Goal: Task Accomplishment & Management: Use online tool/utility

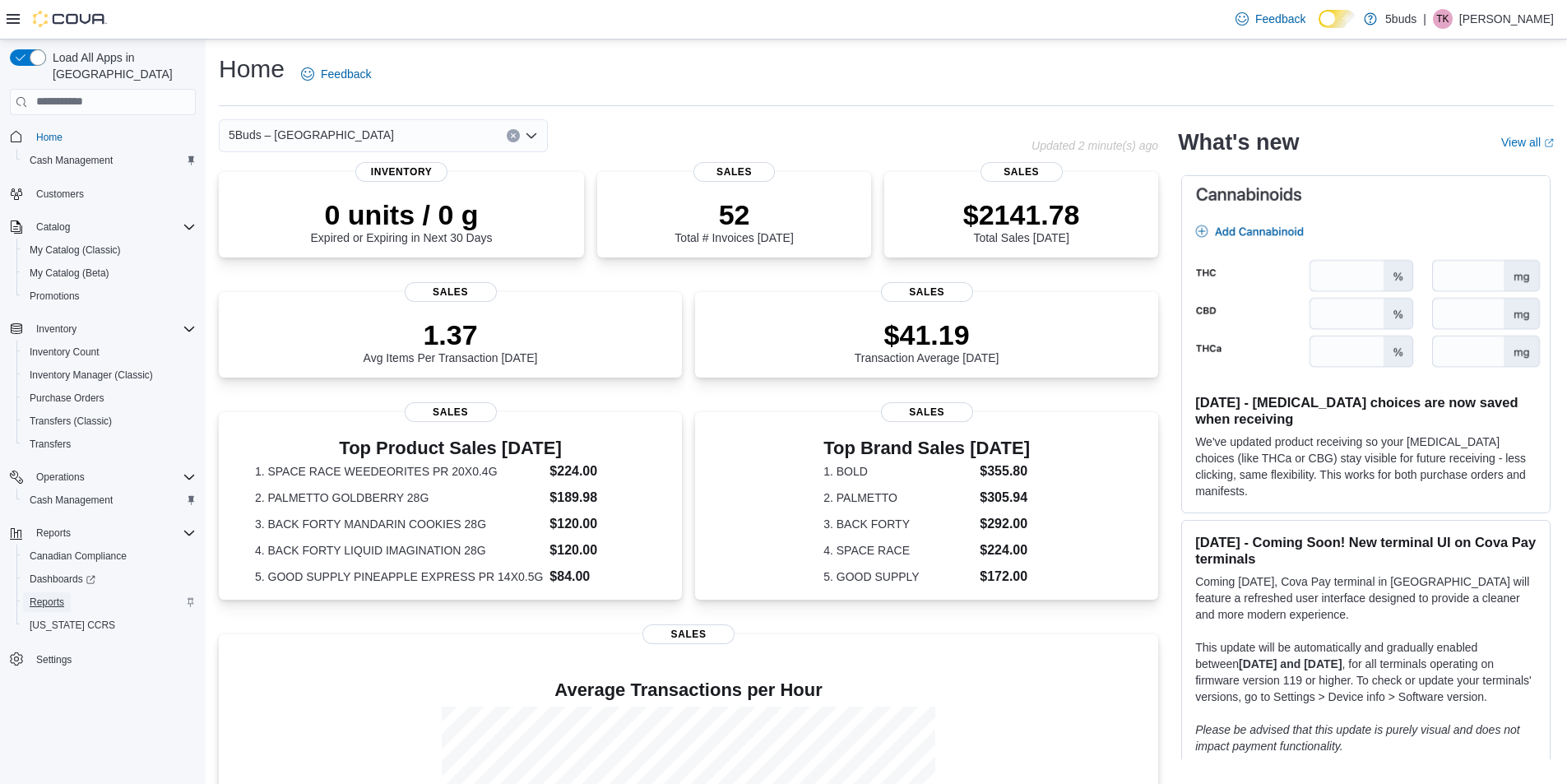
click at [71, 592] on link "Reports" at bounding box center [47, 602] width 48 height 20
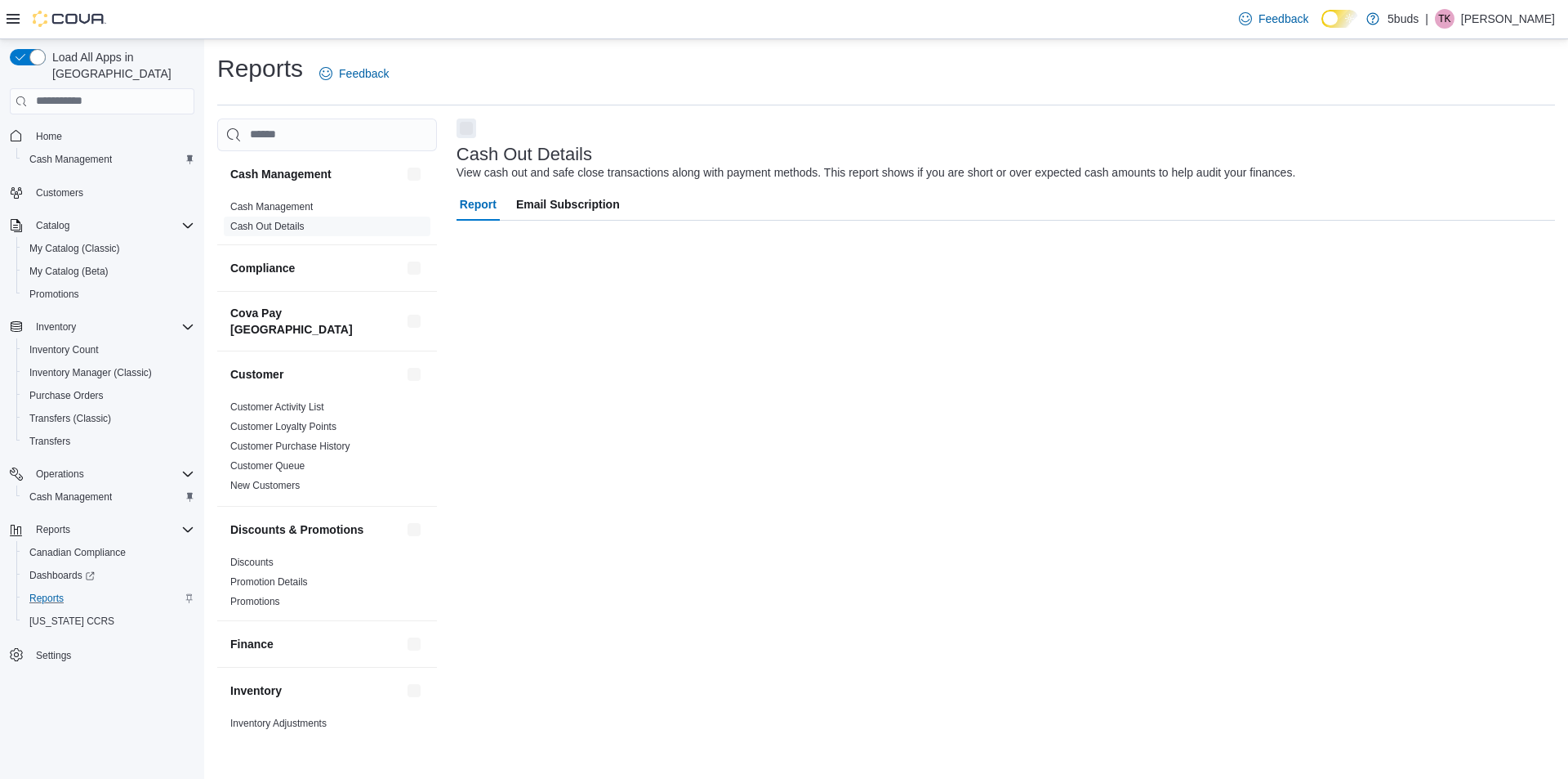
click at [1451, 17] on span "TK" at bounding box center [1445, 18] width 12 height 20
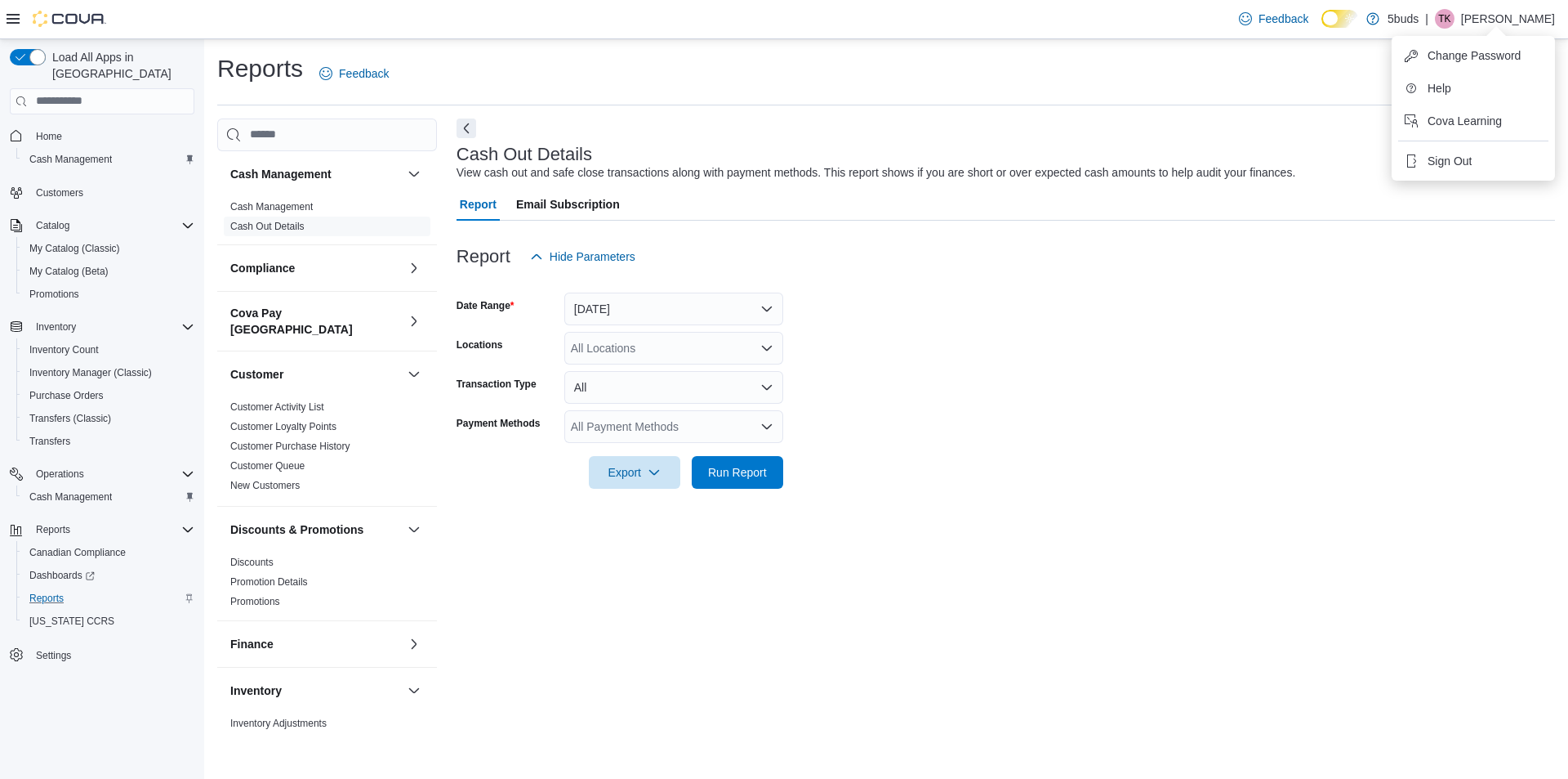
click at [664, 236] on div at bounding box center [1005, 230] width 1098 height 20
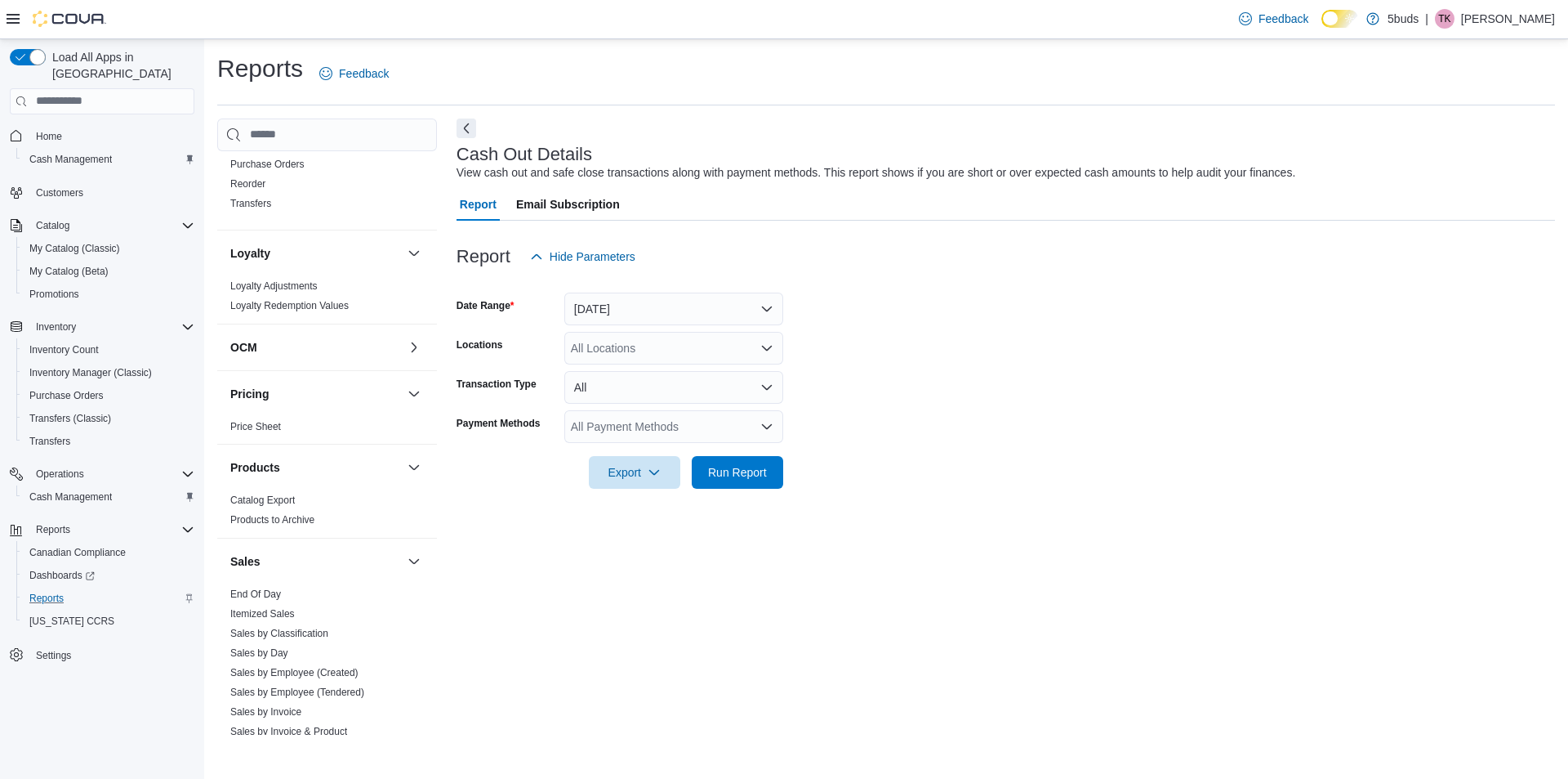
scroll to position [975, 0]
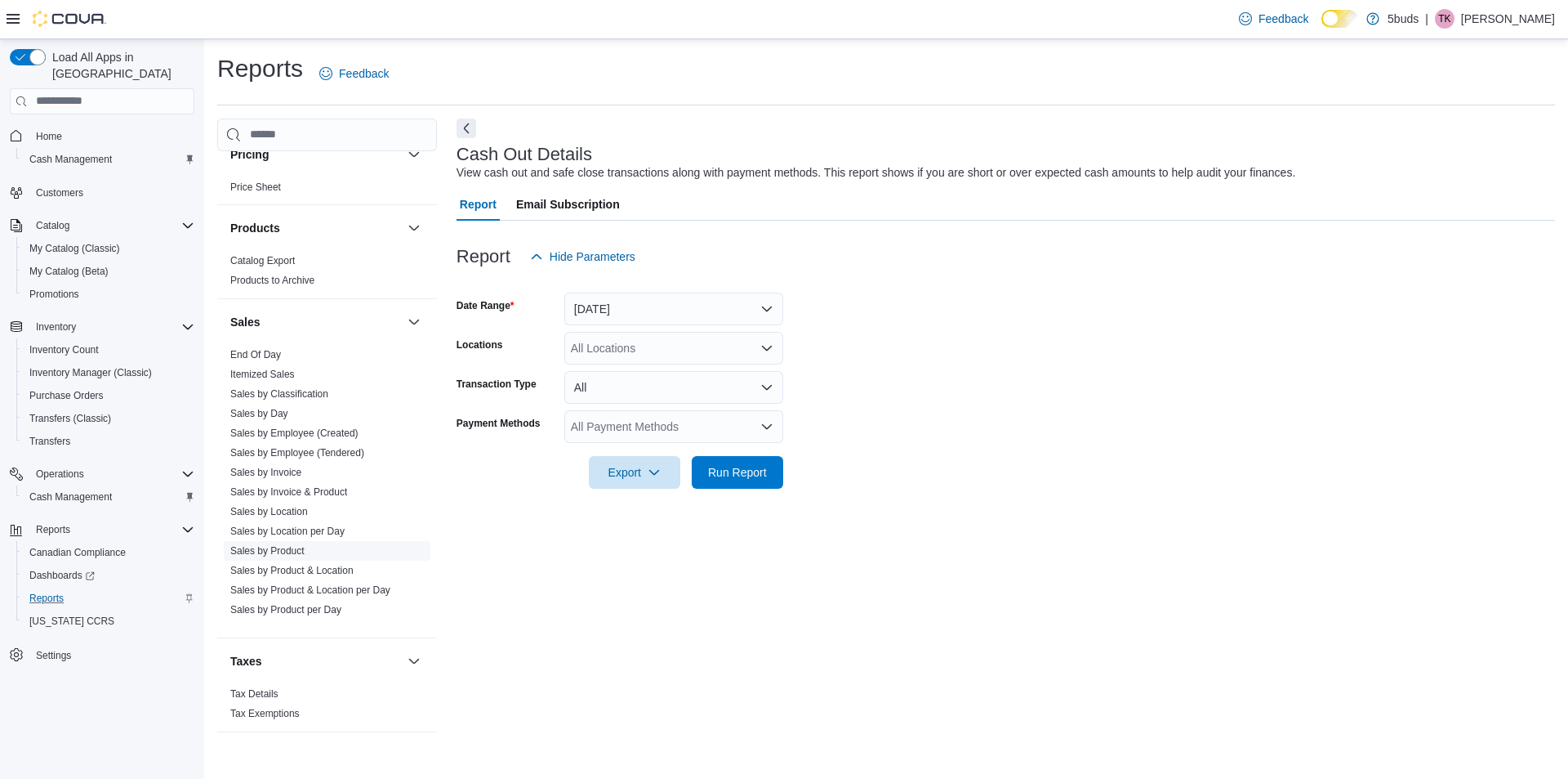
click at [302, 551] on link "Sales by Product" at bounding box center [267, 550] width 74 height 11
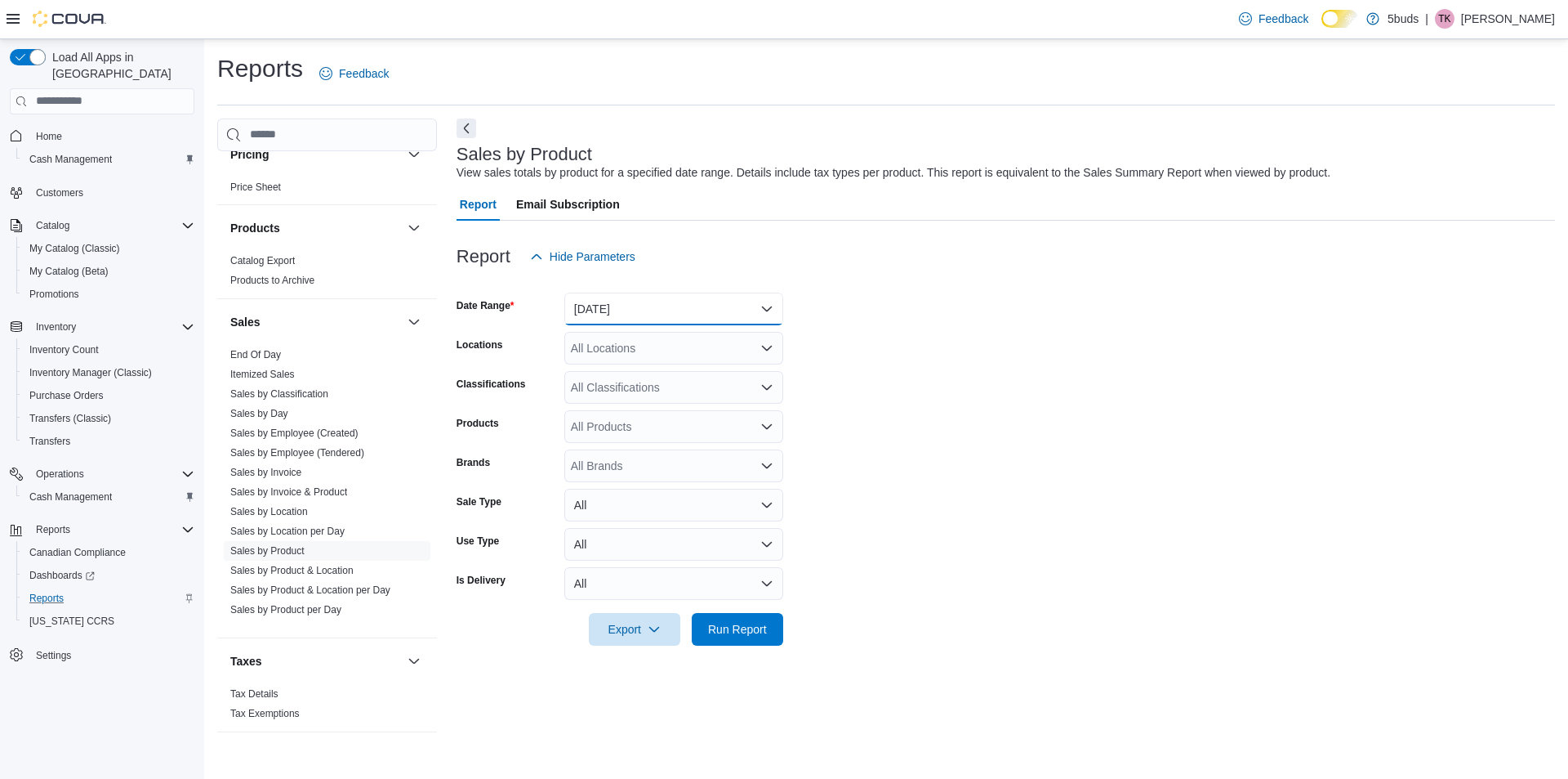
click at [664, 313] on button "[DATE]" at bounding box center [674, 308] width 219 height 33
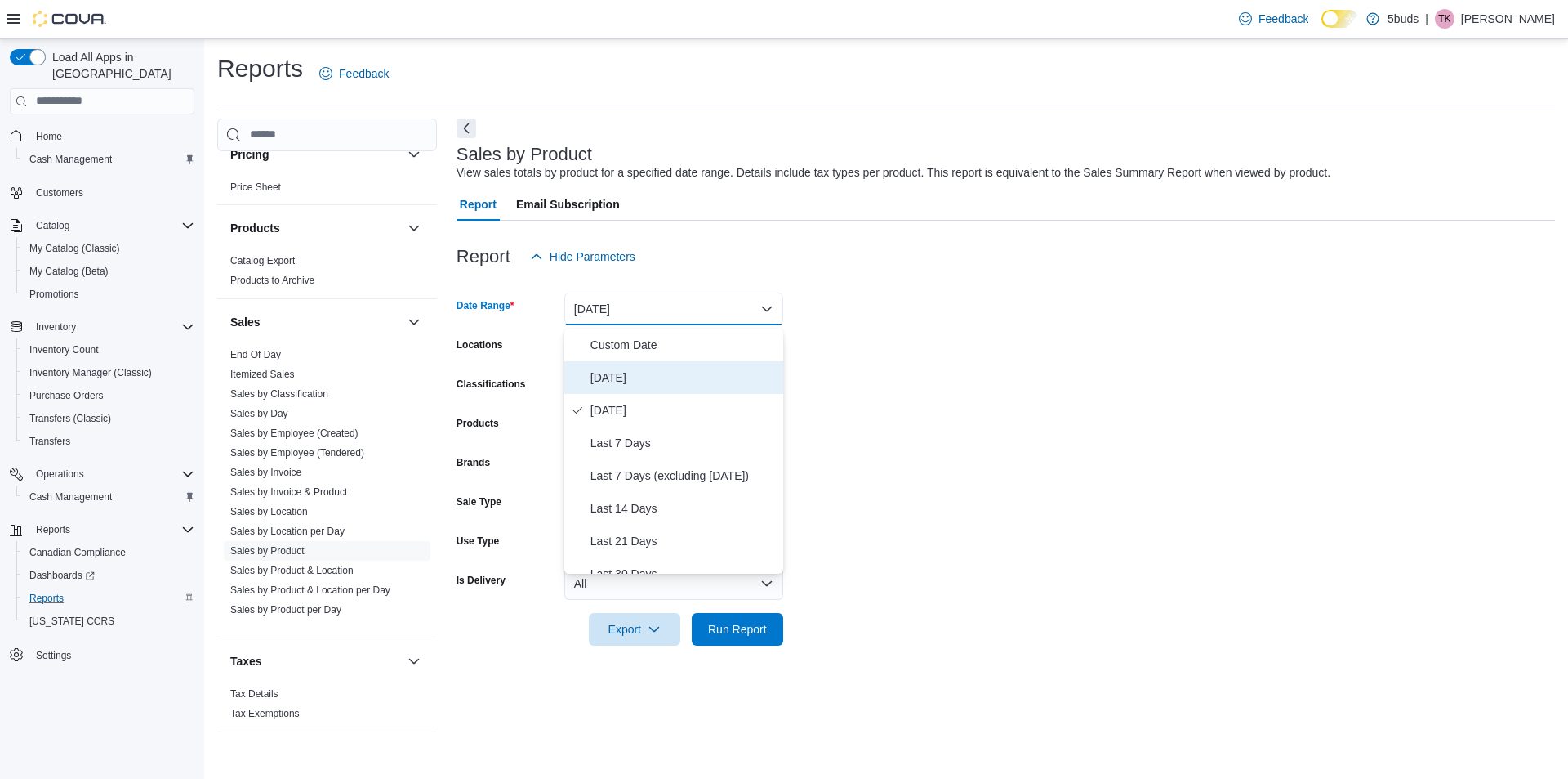
click at [644, 370] on span "[DATE]" at bounding box center [683, 377] width 186 height 20
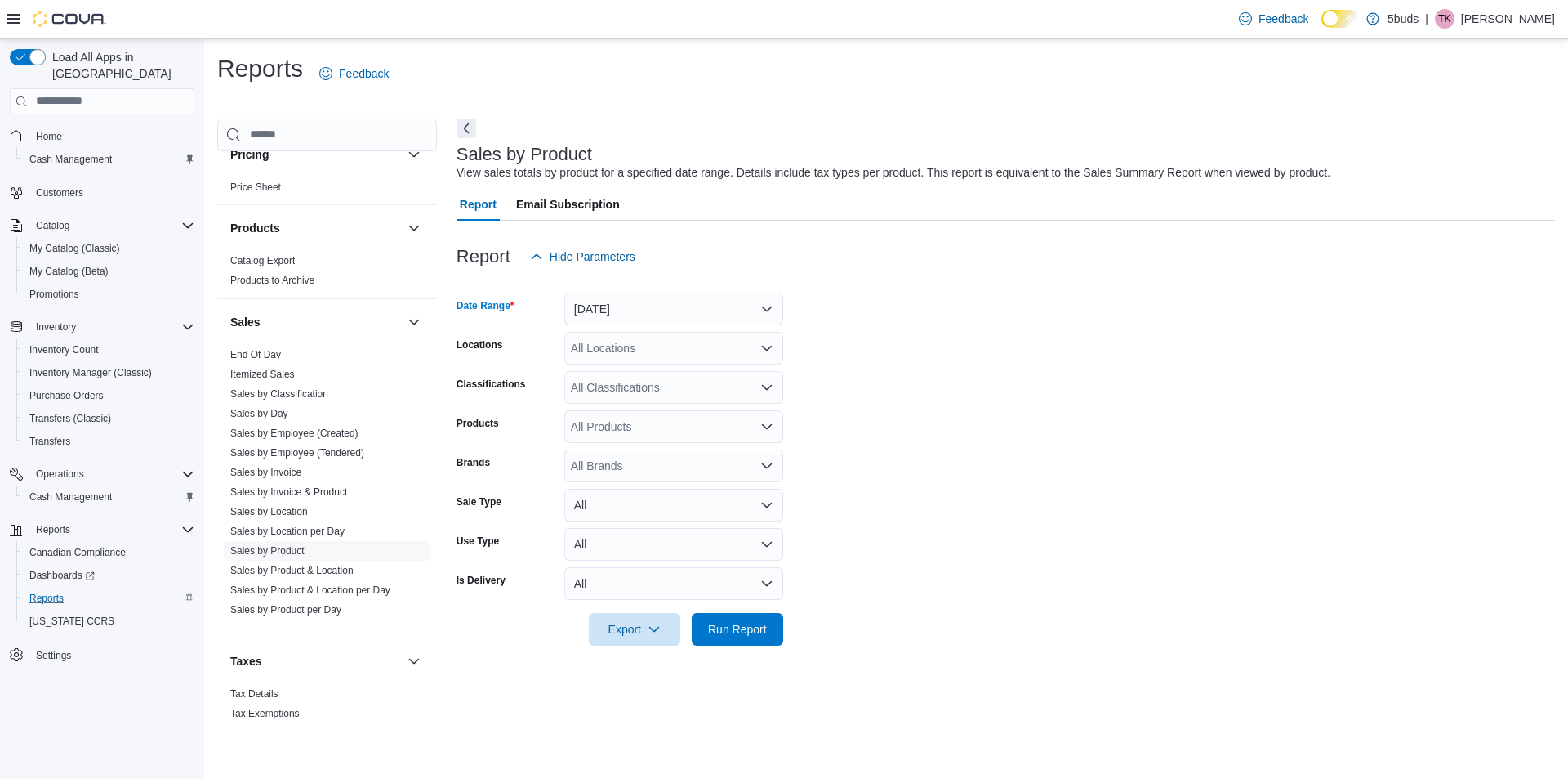
click at [632, 356] on div "All Locations" at bounding box center [674, 348] width 219 height 33
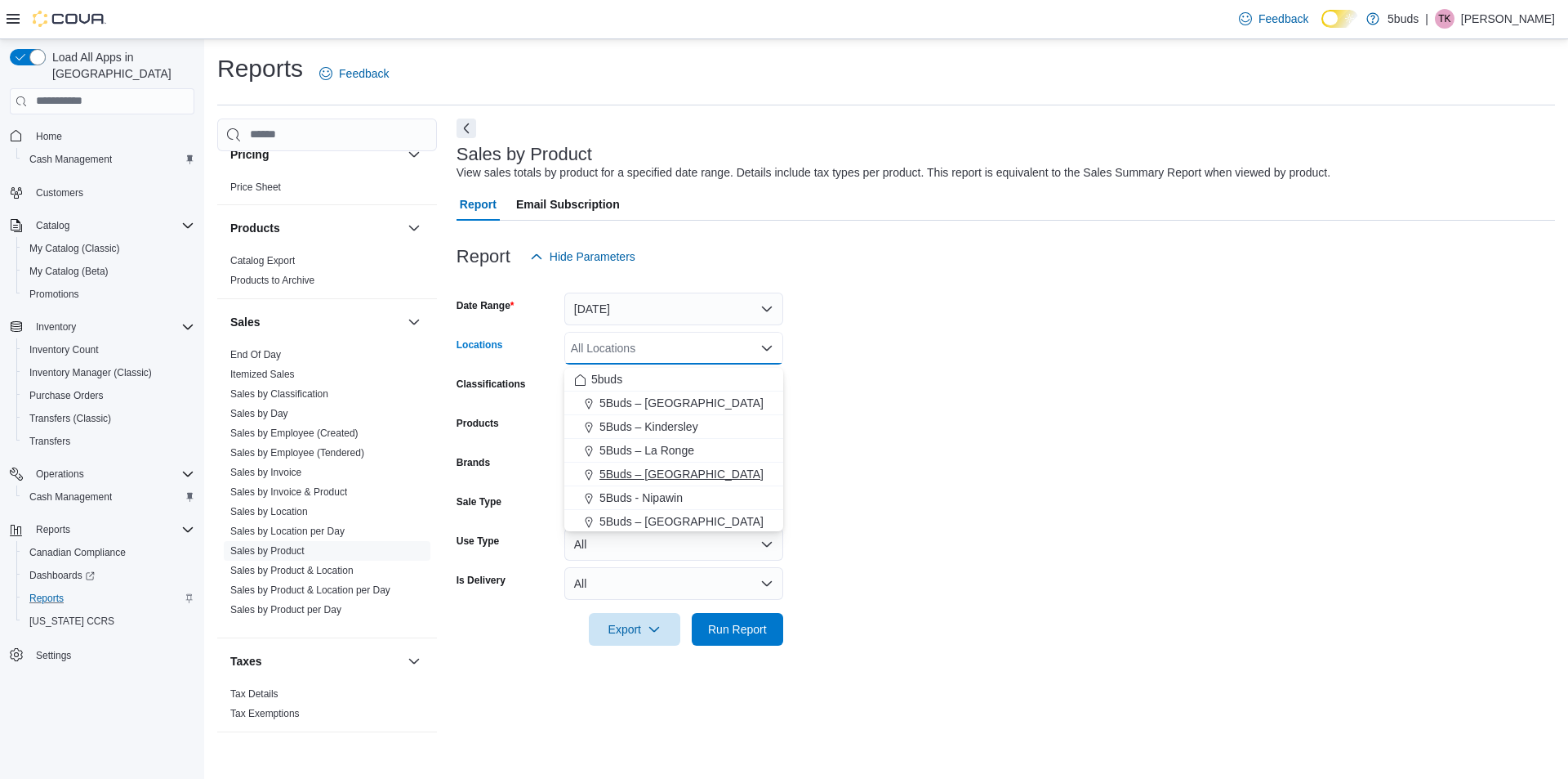
click at [657, 471] on span "5Buds – [GEOGRAPHIC_DATA]" at bounding box center [681, 473] width 165 height 16
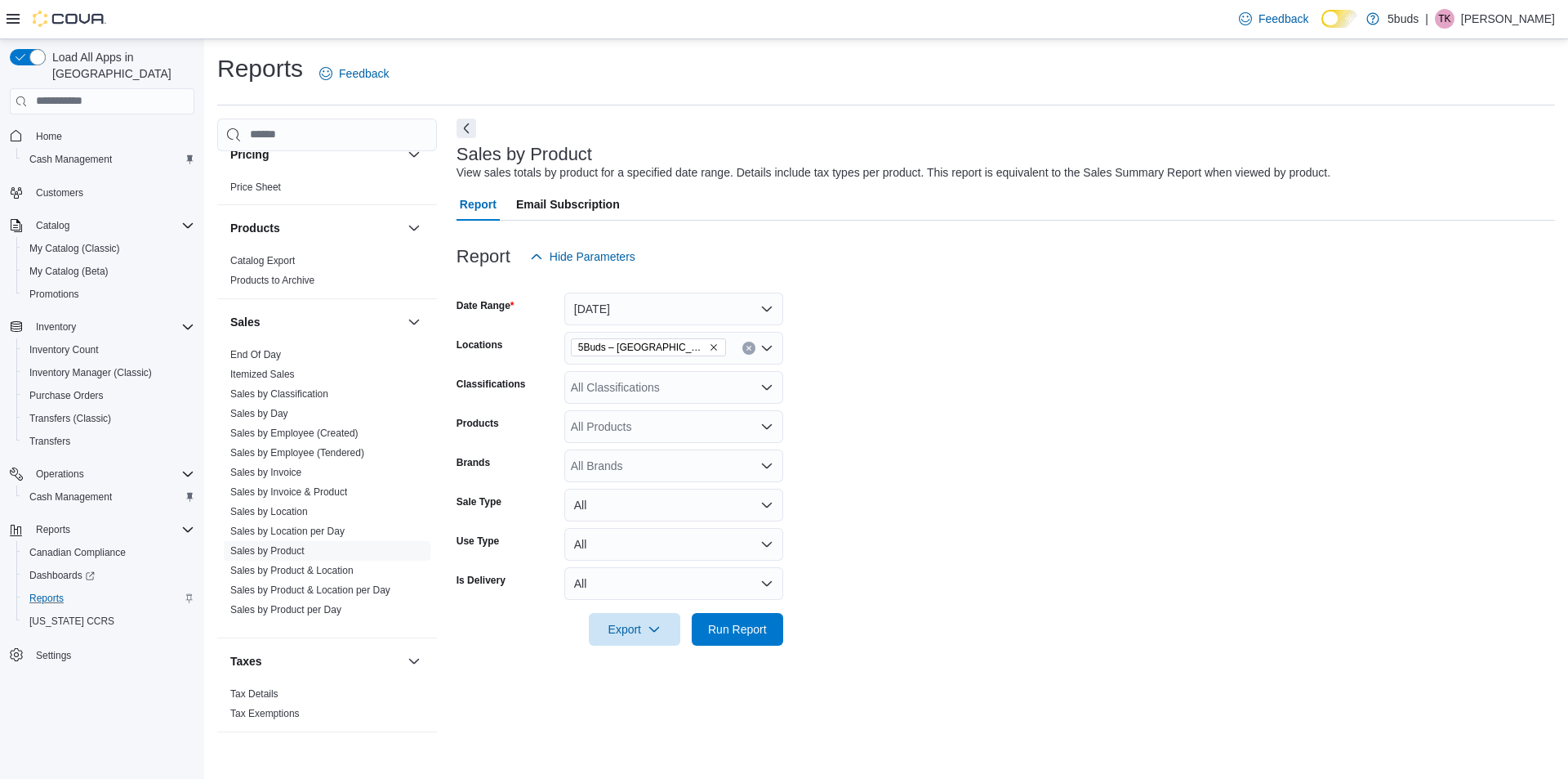
click at [1067, 333] on form "Date Range [DATE] Locations 5Buds – Meadow Lake Classifications All Classificat…" at bounding box center [1005, 459] width 1098 height 372
click at [578, 389] on div "All Classifications" at bounding box center [674, 387] width 219 height 33
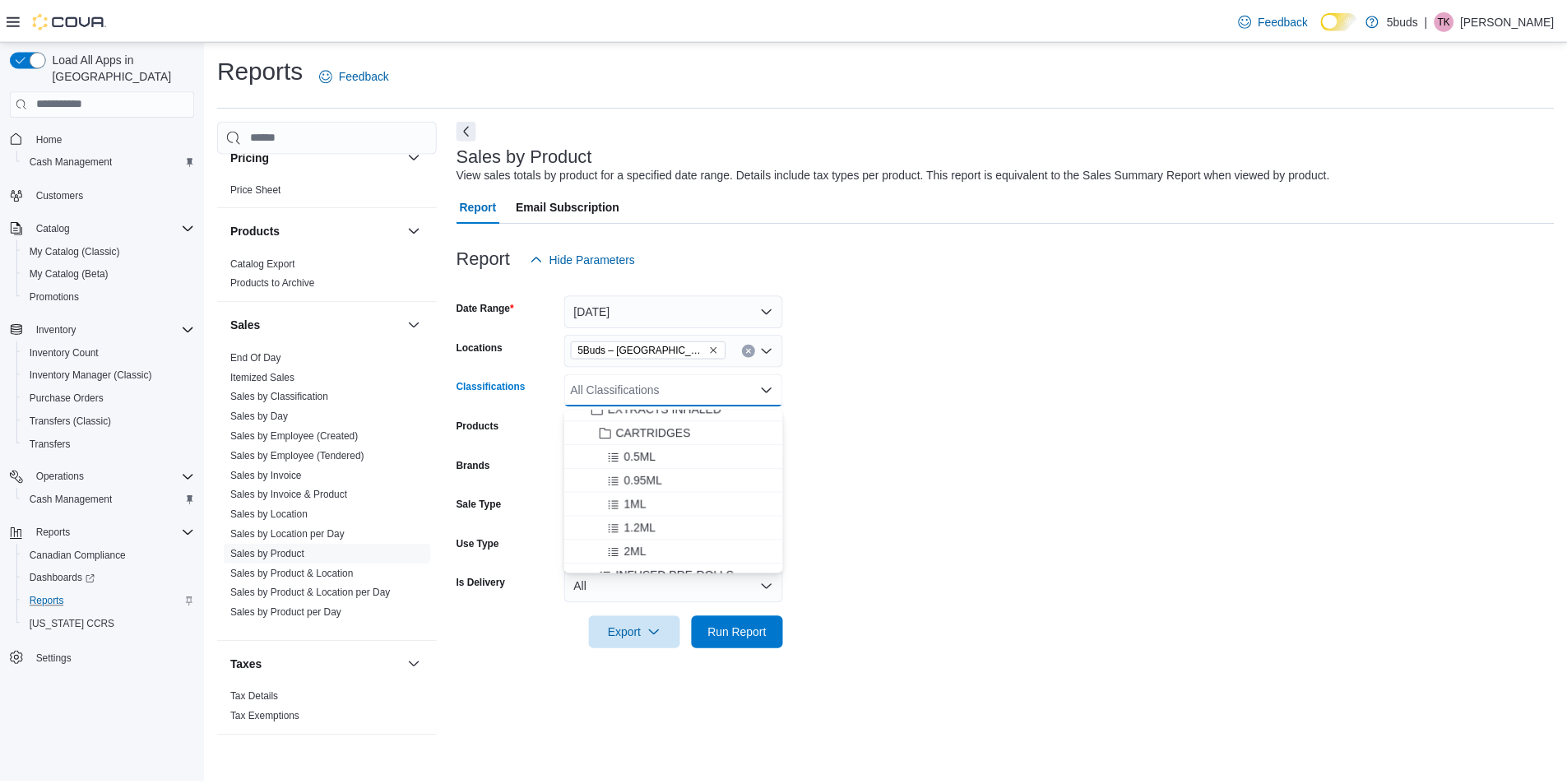
scroll to position [246, 0]
click at [692, 432] on span "EXTRACTS INHALED" at bounding box center [669, 436] width 115 height 16
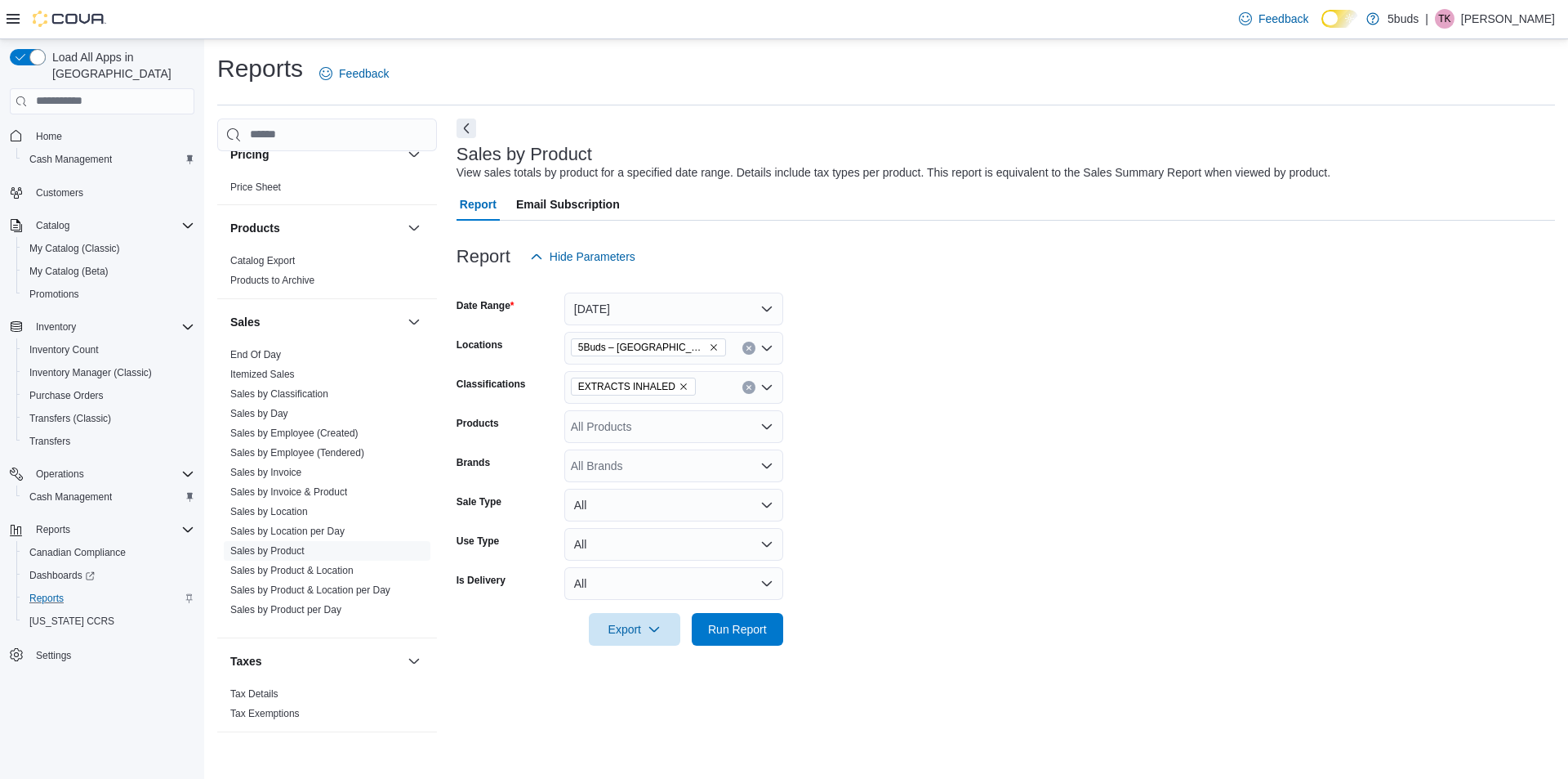
click at [898, 427] on form "Date Range [DATE] Locations 5Buds – Meadow Lake Classifications EXTRACTS INHALE…" at bounding box center [1005, 459] width 1098 height 372
click at [751, 637] on span "Run Report" at bounding box center [737, 628] width 59 height 16
